Goal: Find specific page/section: Find specific page/section

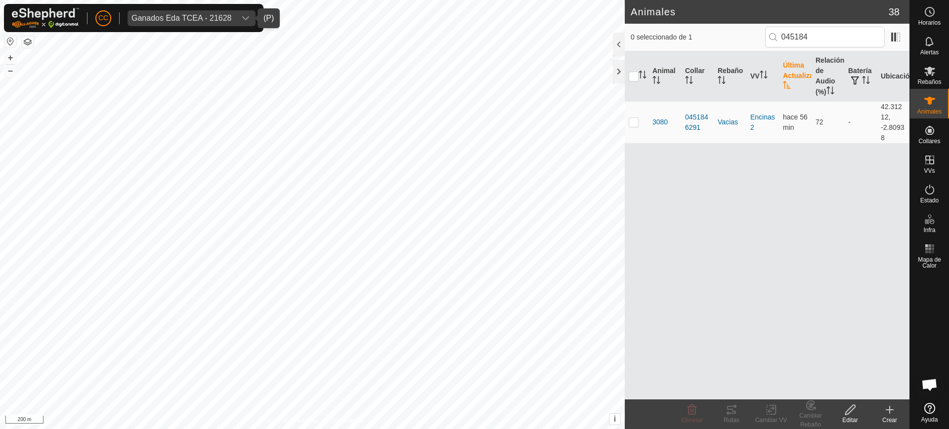
click at [173, 14] on div "Ganados Eda TCEA - 21628" at bounding box center [181, 18] width 100 height 8
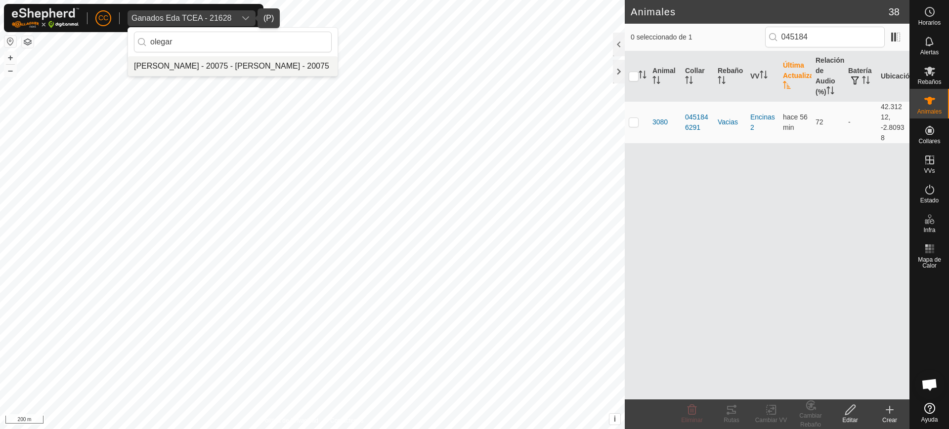
type input "olegar"
click at [202, 59] on li "[PERSON_NAME] - 20075 - [PERSON_NAME] - 20075" at bounding box center [233, 66] width 210 height 20
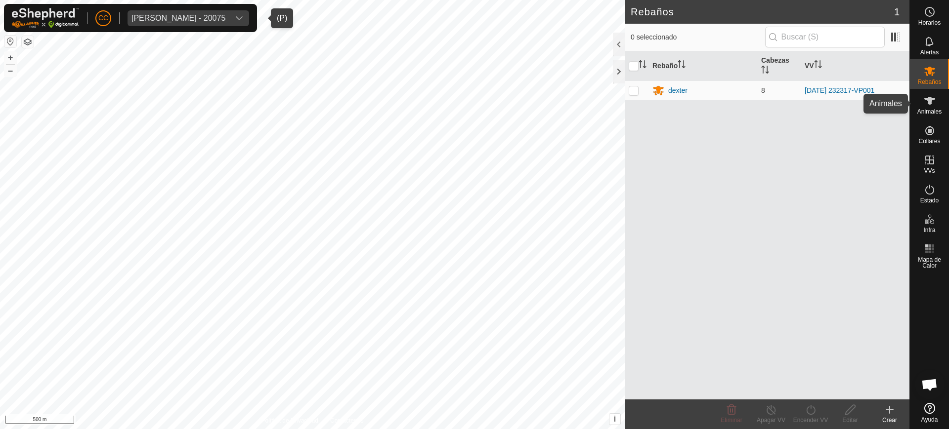
click at [922, 105] on es-animals-svg-icon at bounding box center [930, 101] width 18 height 16
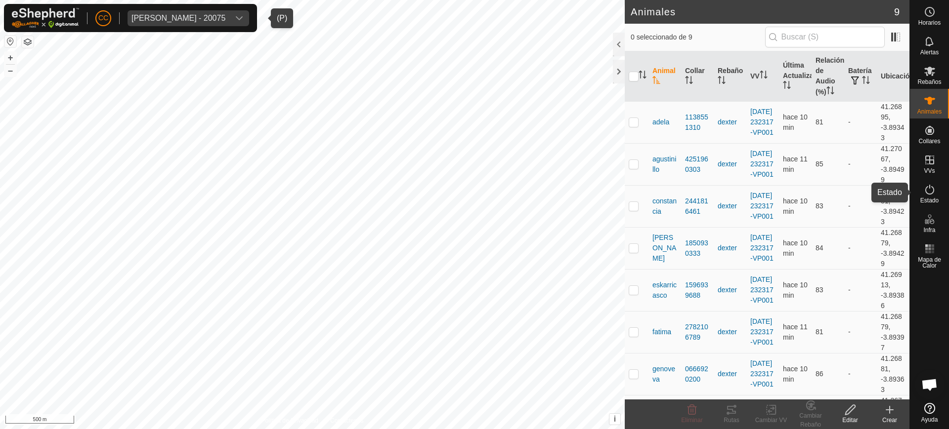
click at [932, 194] on icon at bounding box center [929, 190] width 9 height 10
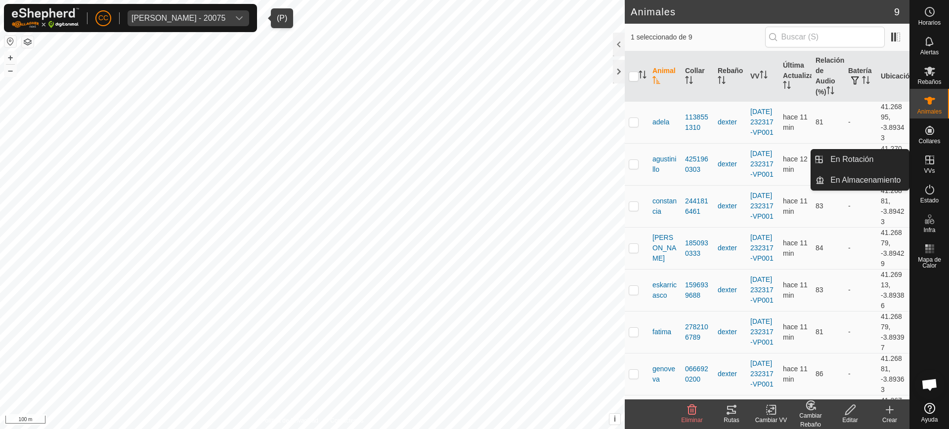
click at [935, 161] on icon at bounding box center [930, 160] width 12 height 12
click at [887, 161] on link "En Rotación" at bounding box center [866, 160] width 85 height 20
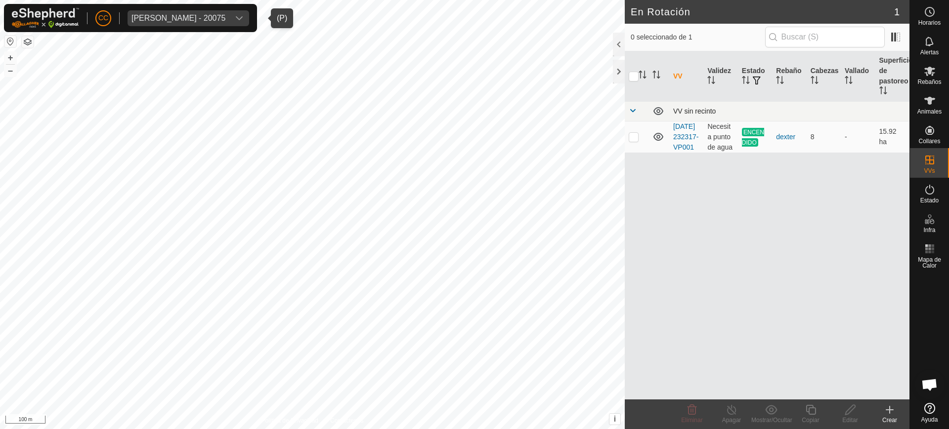
click at [627, 109] on td at bounding box center [637, 111] width 24 height 20
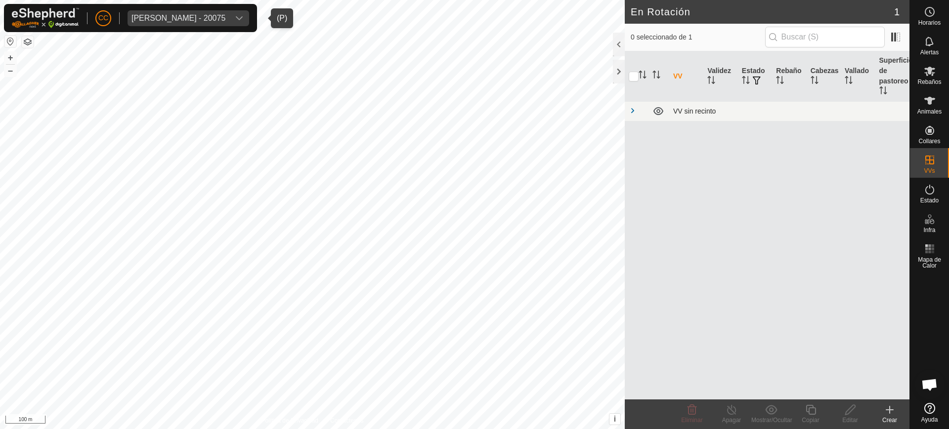
click at [630, 109] on span at bounding box center [633, 111] width 8 height 8
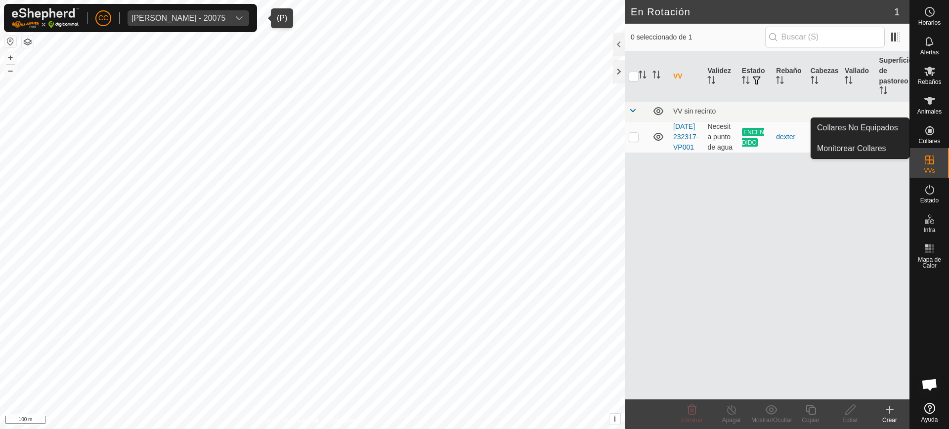
click at [934, 140] on span "Collares" at bounding box center [929, 141] width 22 height 6
click at [918, 134] on div "Collares" at bounding box center [929, 134] width 39 height 30
click at [887, 131] on link "Collares No Equipados" at bounding box center [860, 128] width 98 height 20
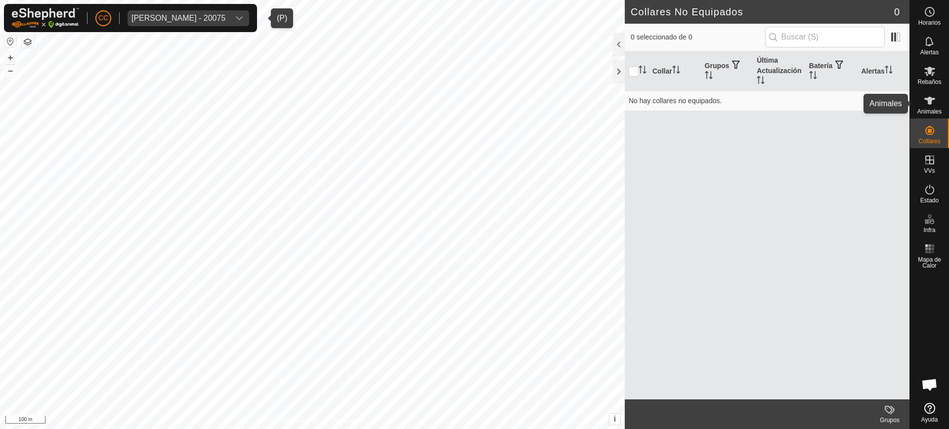
click at [940, 106] on div "Animales" at bounding box center [929, 104] width 39 height 30
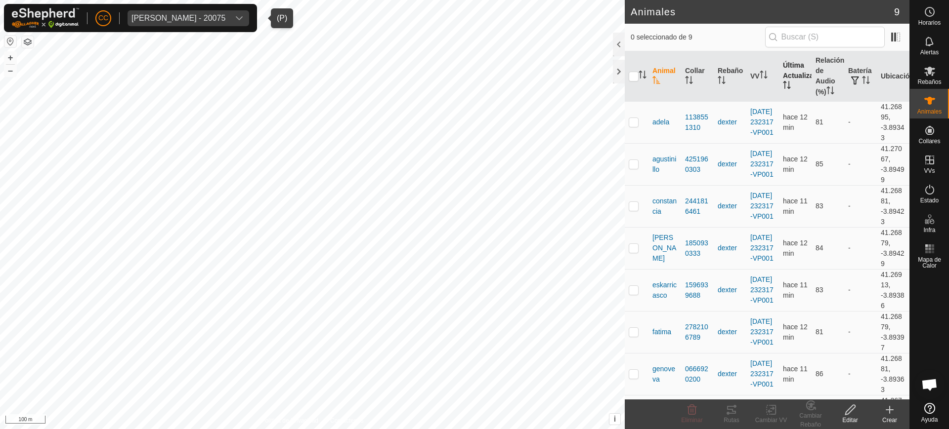
click at [779, 80] on th "Última Actualización" at bounding box center [795, 76] width 33 height 50
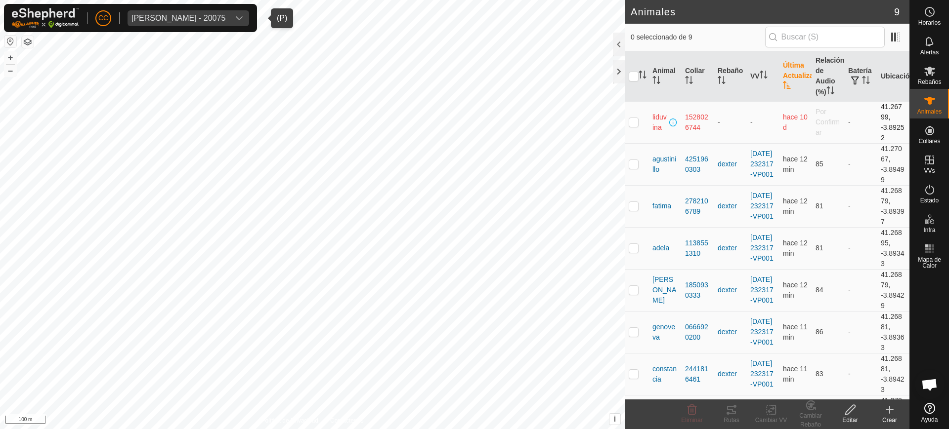
drag, startPoint x: 699, startPoint y: 127, endPoint x: 683, endPoint y: 121, distance: 16.9
click at [683, 121] on td "1528026744" at bounding box center [697, 122] width 33 height 42
copy div "1528026744"
click at [930, 196] on es-activation-svg-icon at bounding box center [930, 190] width 18 height 16
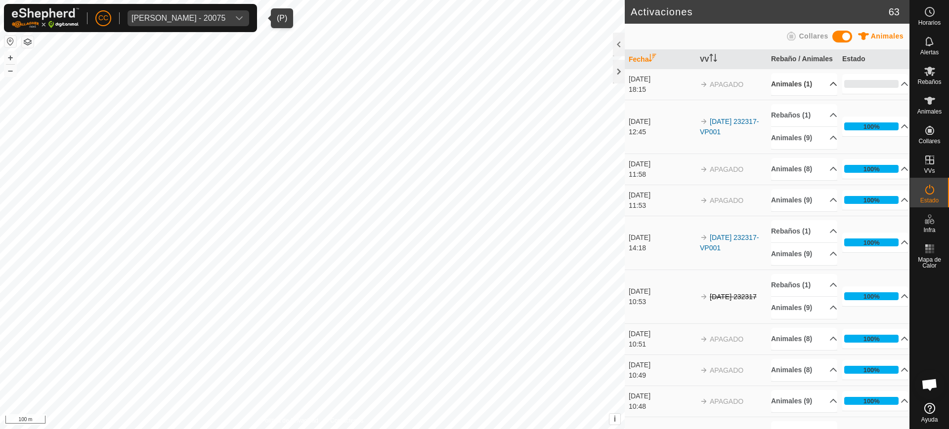
click at [821, 92] on p-accordion-header "Animales (1)" at bounding box center [804, 84] width 66 height 22
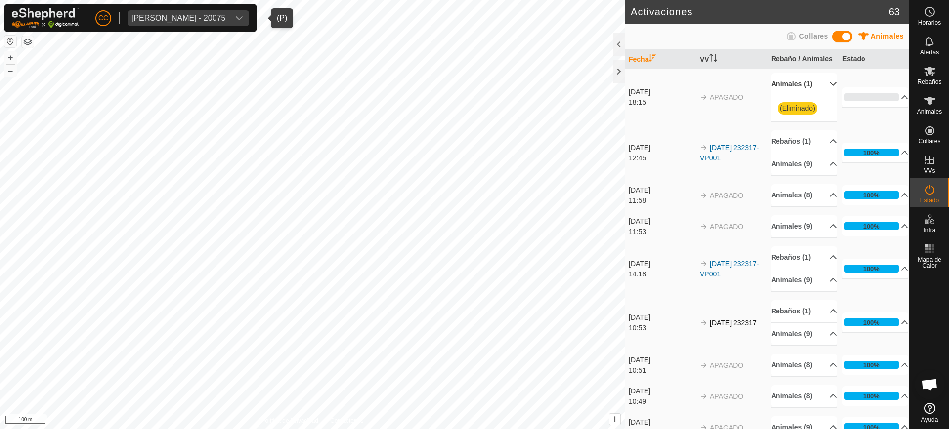
click at [823, 90] on p-accordion-header "Animales (1)" at bounding box center [804, 84] width 66 height 22
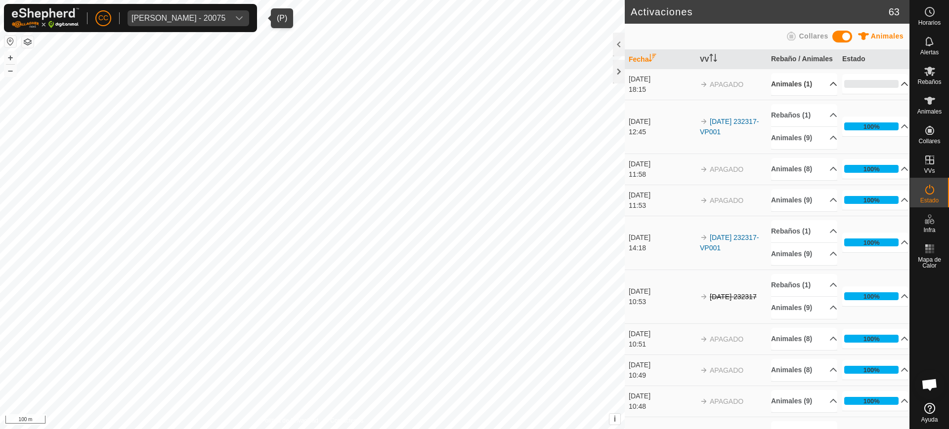
click at [890, 93] on p-accordion-header "0%" at bounding box center [875, 84] width 66 height 20
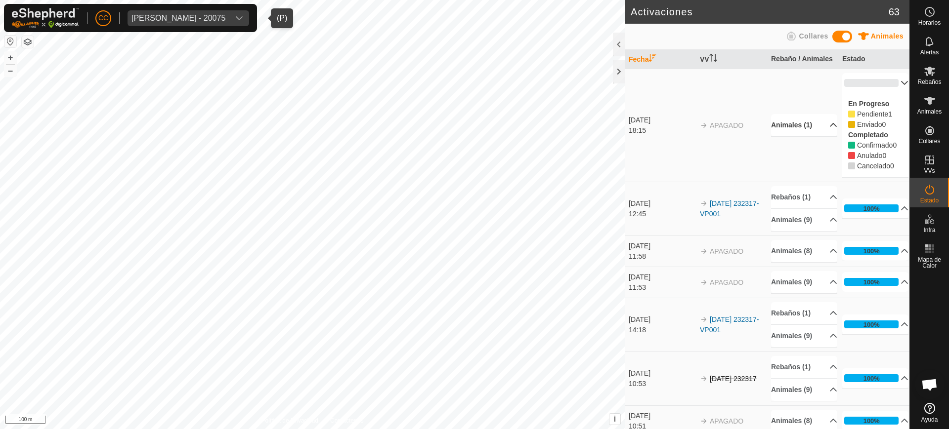
click at [890, 93] on p-accordion-header "0%" at bounding box center [875, 83] width 66 height 20
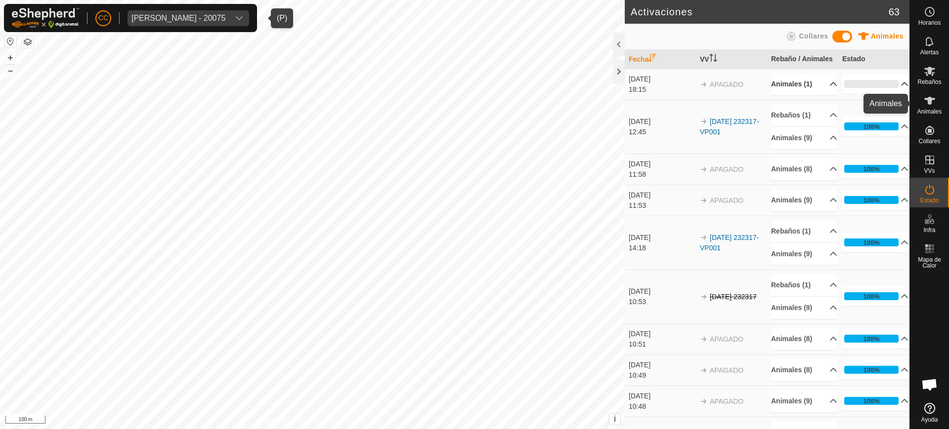
click at [941, 103] on div "Animales" at bounding box center [929, 104] width 39 height 30
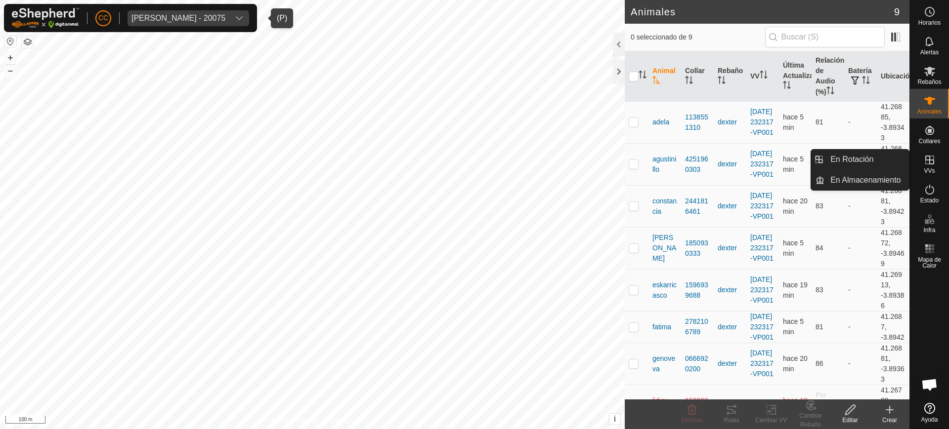
click at [927, 166] on icon at bounding box center [930, 160] width 12 height 12
